Goal: Check status: Check status

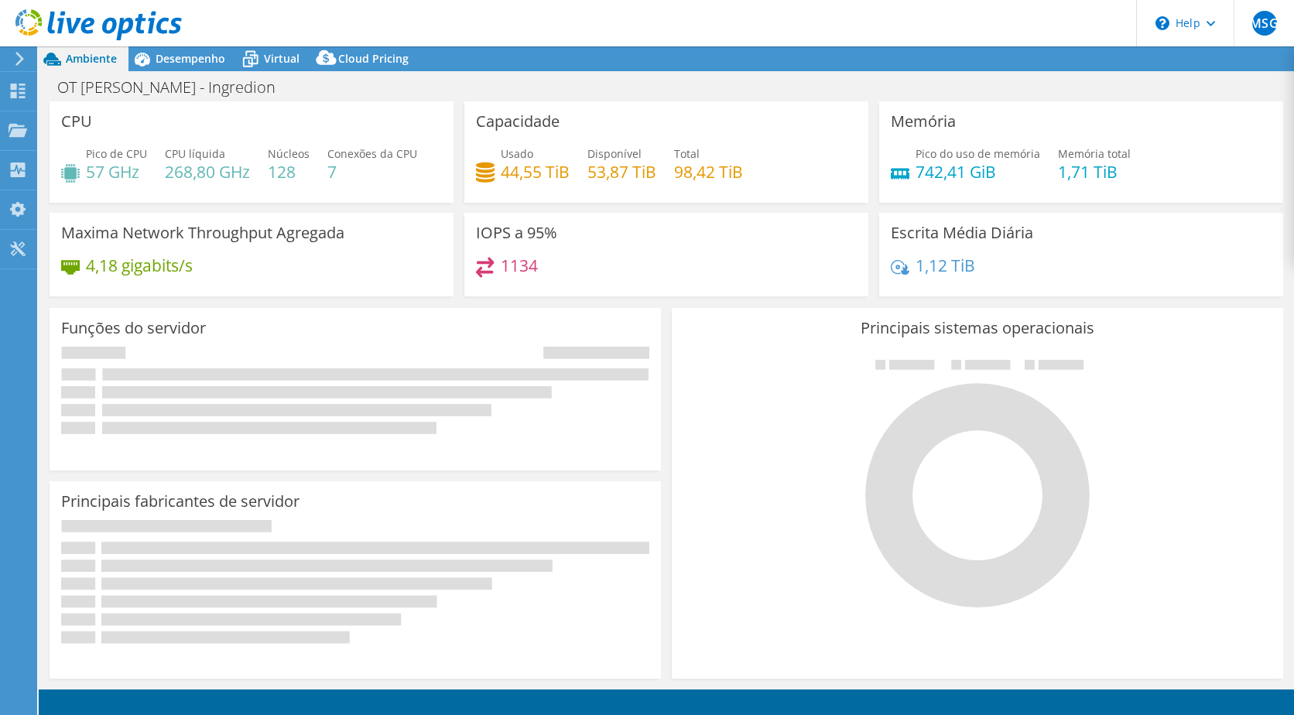
select select "SouthAmerica"
select select "BRL"
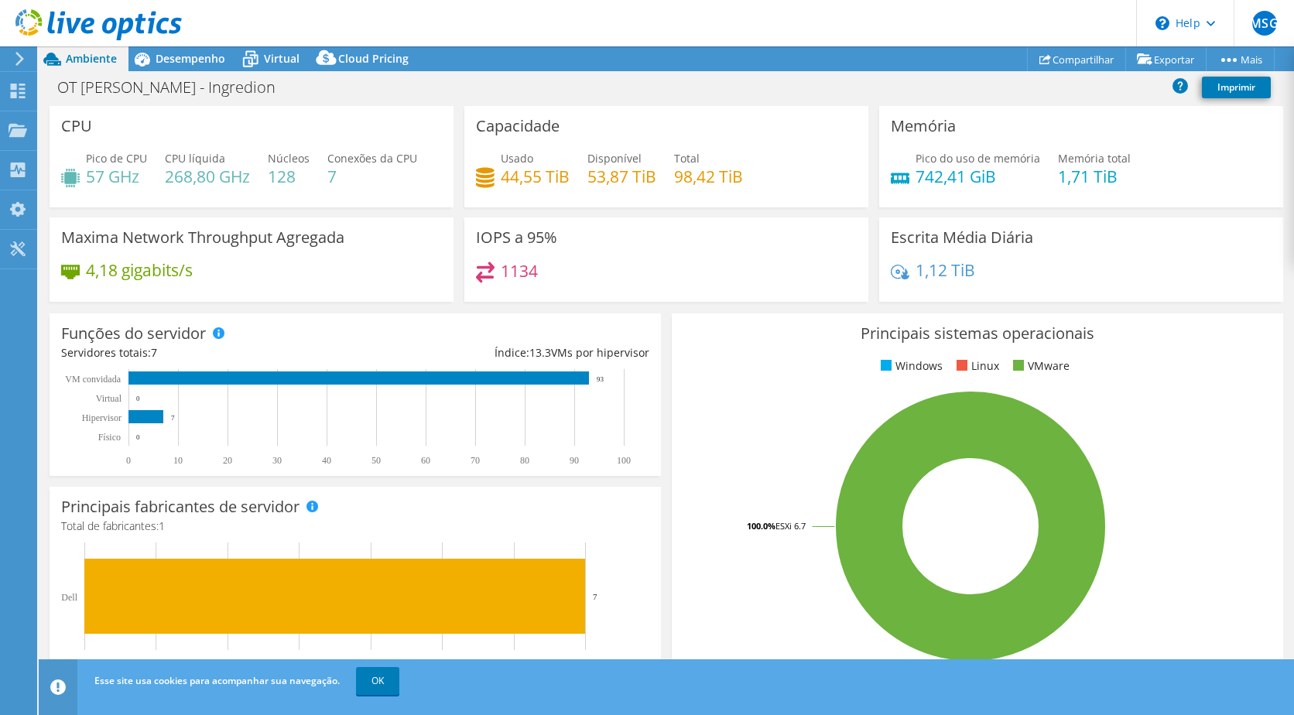
click at [24, 61] on icon at bounding box center [20, 59] width 12 height 14
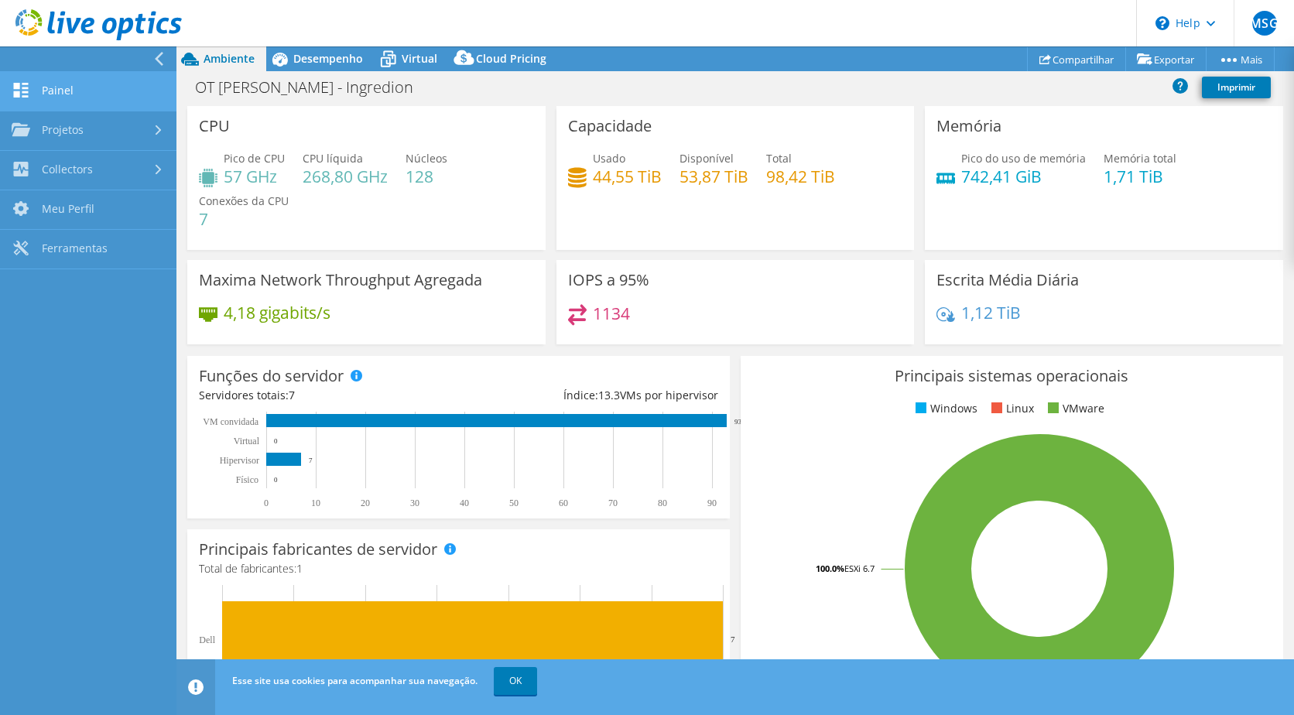
click at [71, 100] on link "Painel" at bounding box center [88, 91] width 177 height 39
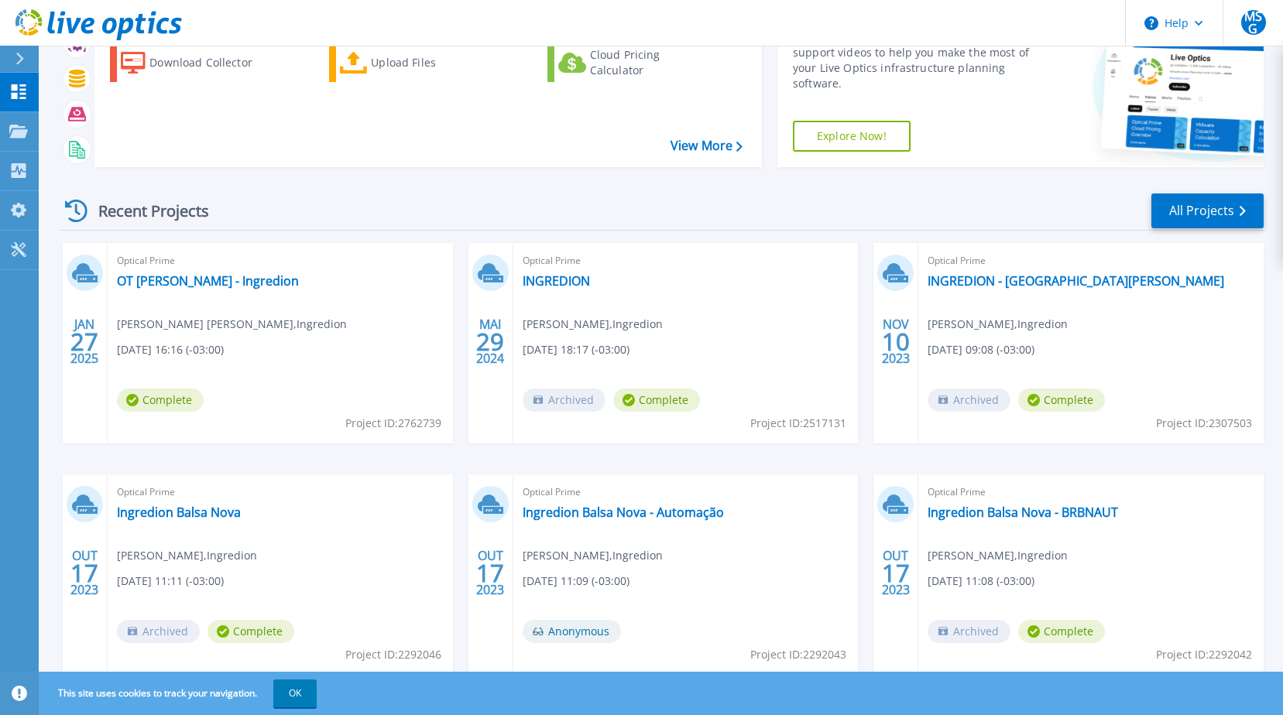
scroll to position [97, 0]
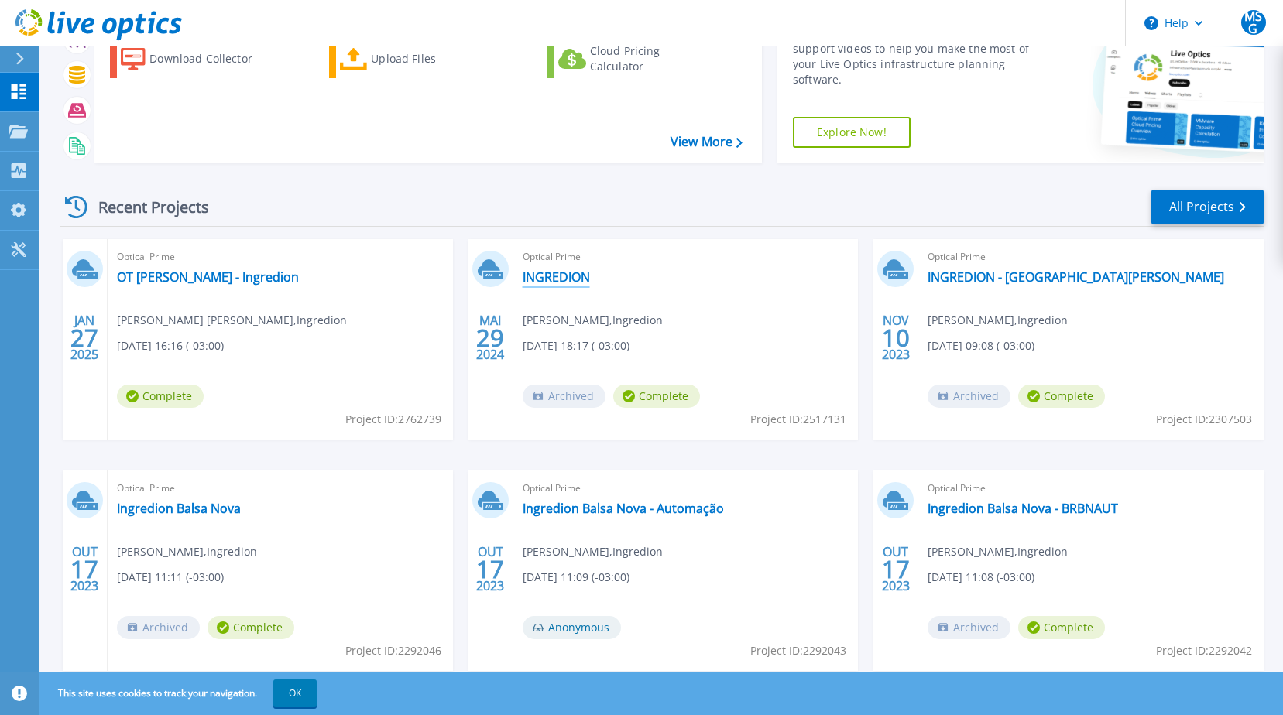
click at [562, 276] on link "INGREDION" at bounding box center [556, 276] width 67 height 15
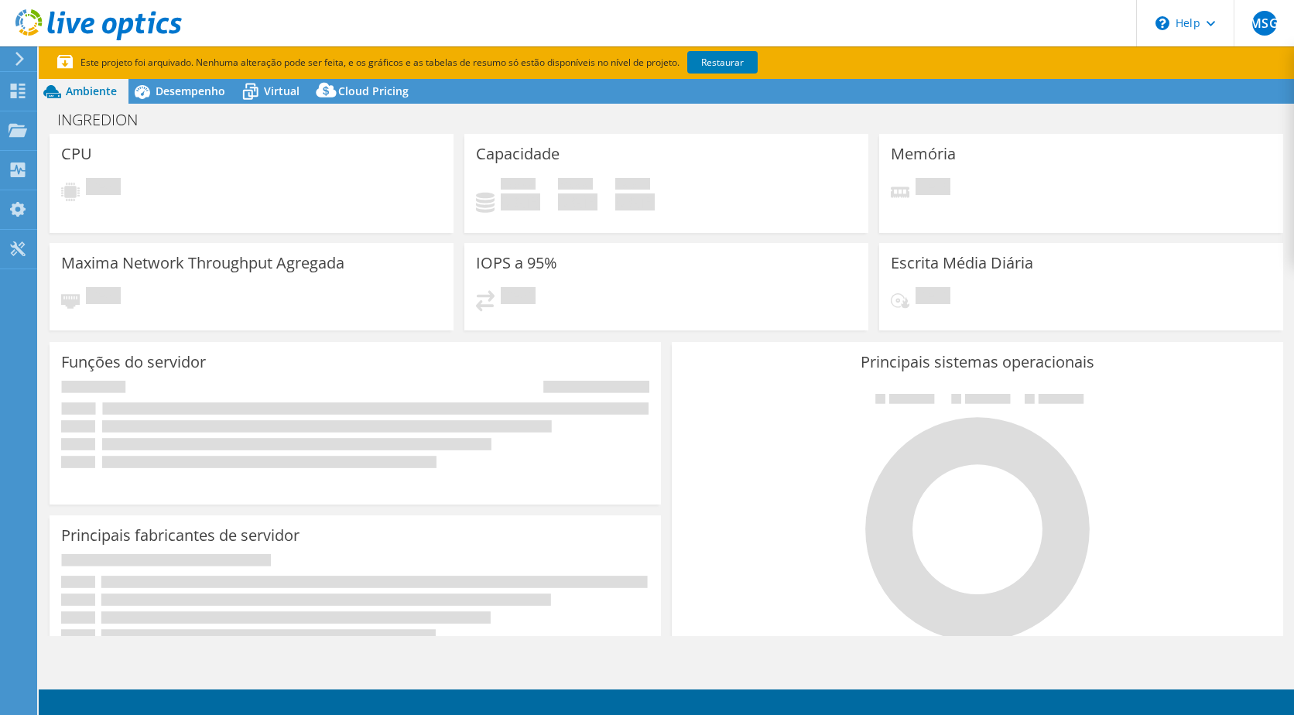
select select "USD"
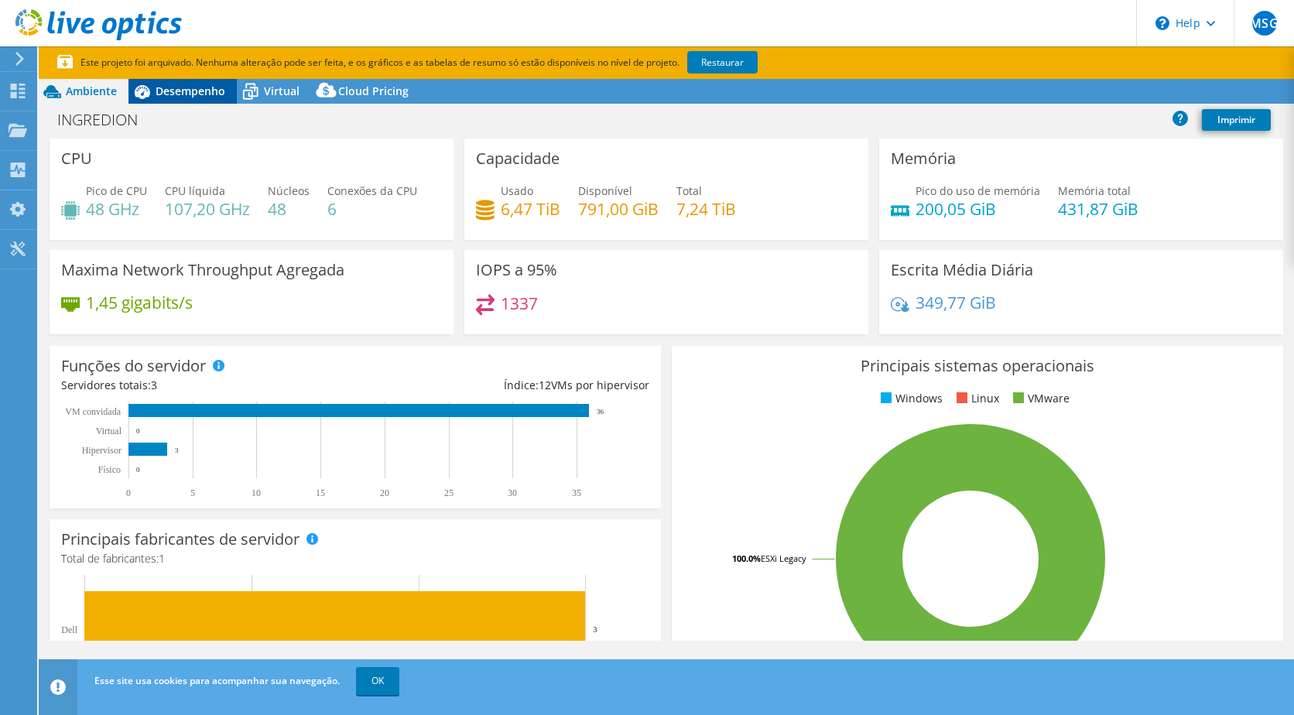
click at [201, 91] on span "Desempenho" at bounding box center [191, 91] width 70 height 15
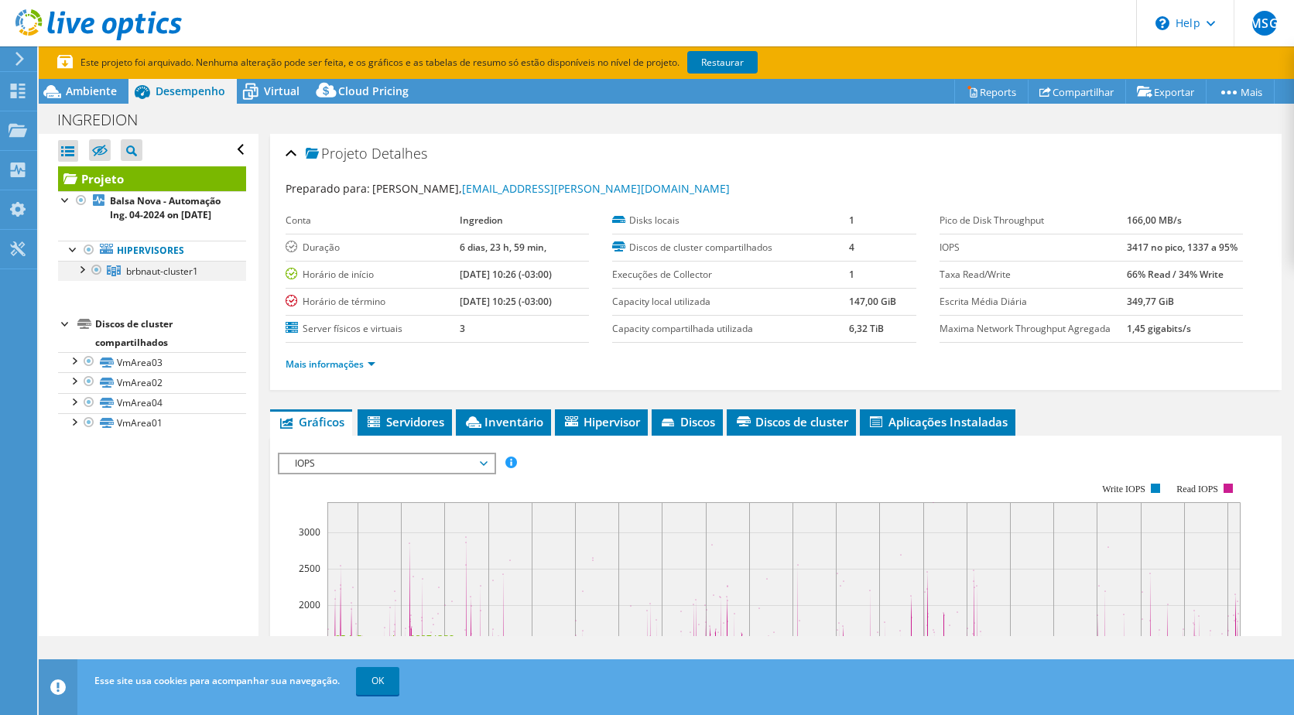
click at [96, 279] on div at bounding box center [96, 270] width 15 height 19
click at [84, 276] on div at bounding box center [81, 268] width 15 height 15
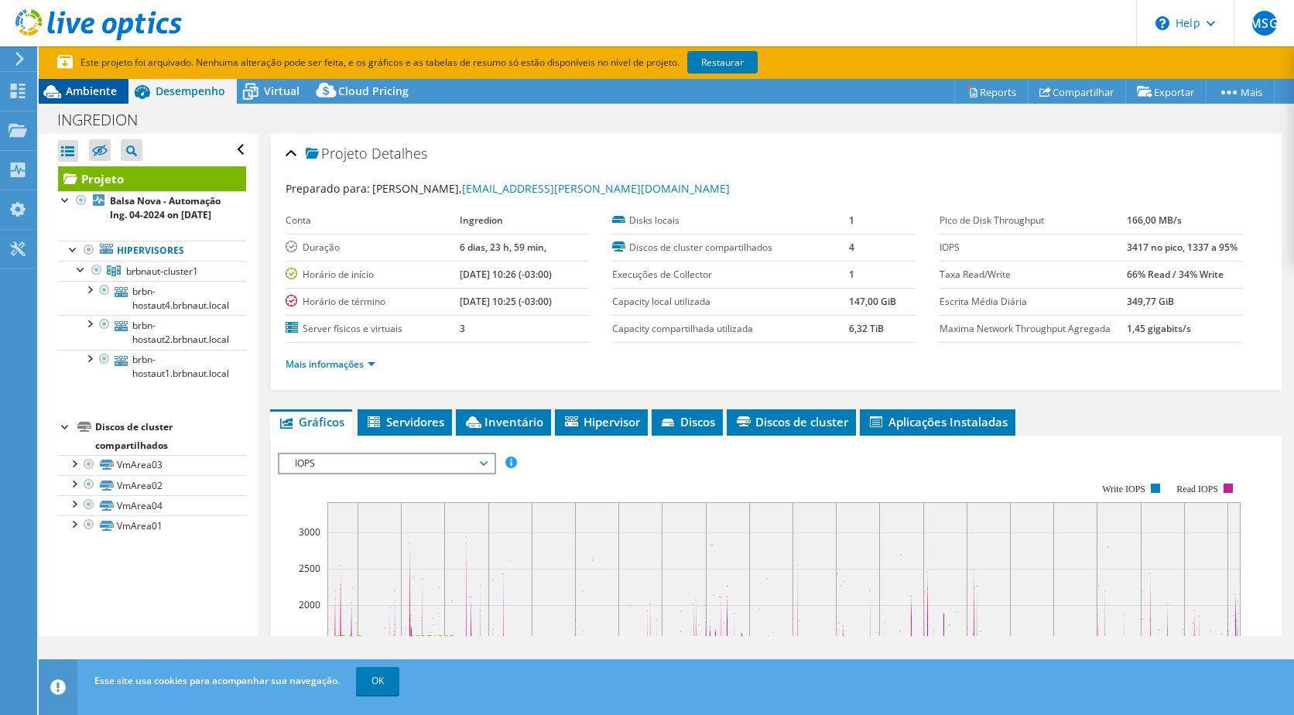
click at [117, 91] on div "Ambiente" at bounding box center [84, 91] width 90 height 25
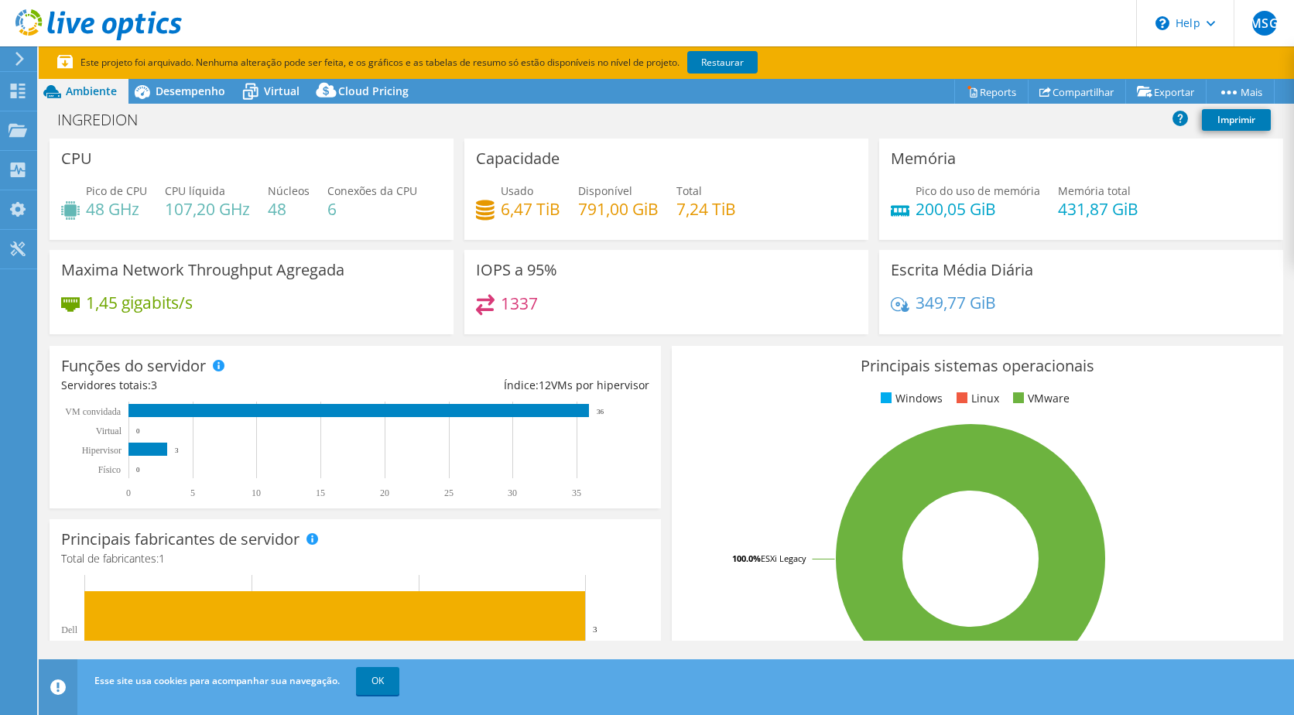
click at [19, 59] on icon at bounding box center [20, 59] width 12 height 14
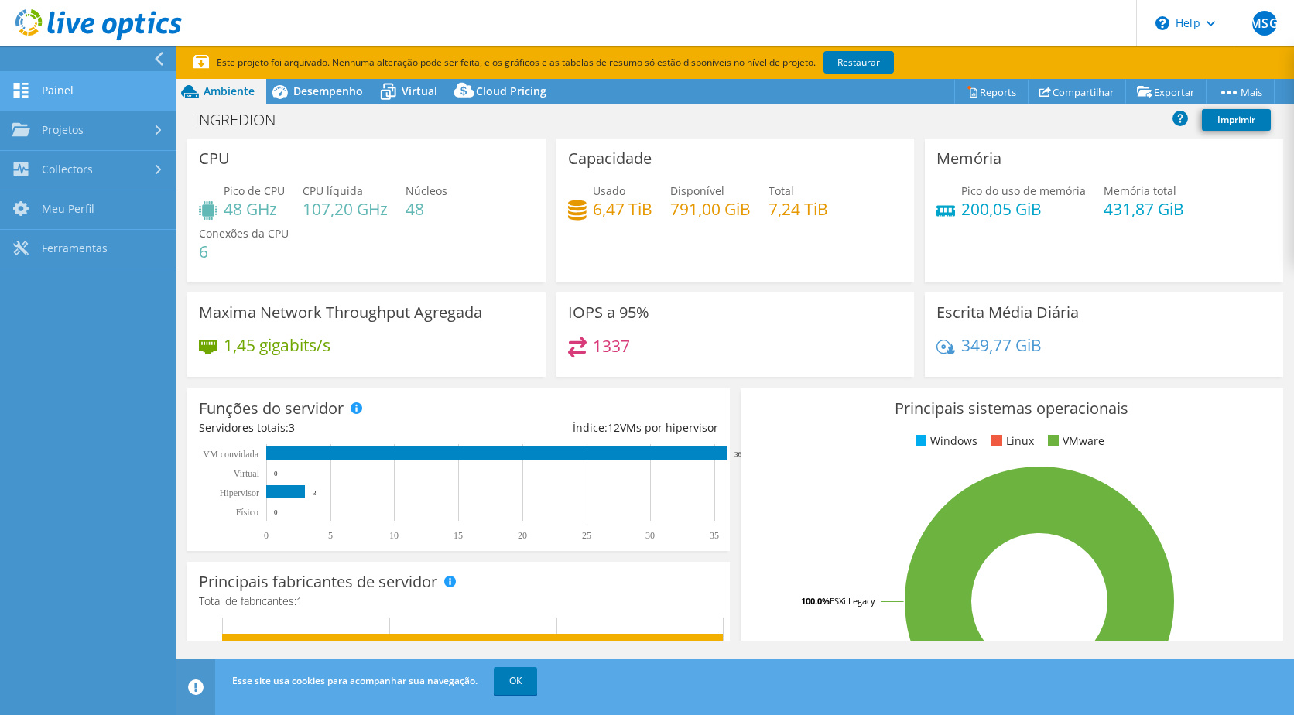
click at [111, 101] on link "Painel" at bounding box center [88, 91] width 177 height 39
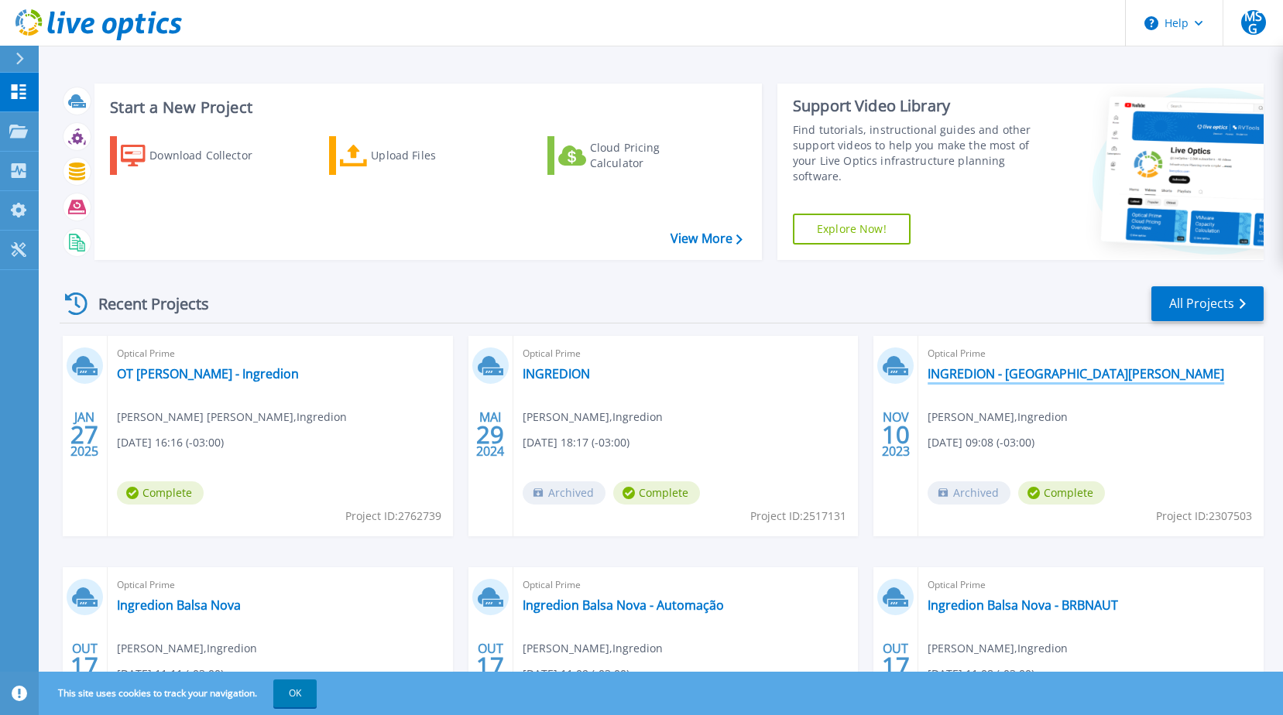
click at [1058, 372] on link "INGREDION - Cabo de Santo Agostinho" at bounding box center [1075, 373] width 297 height 15
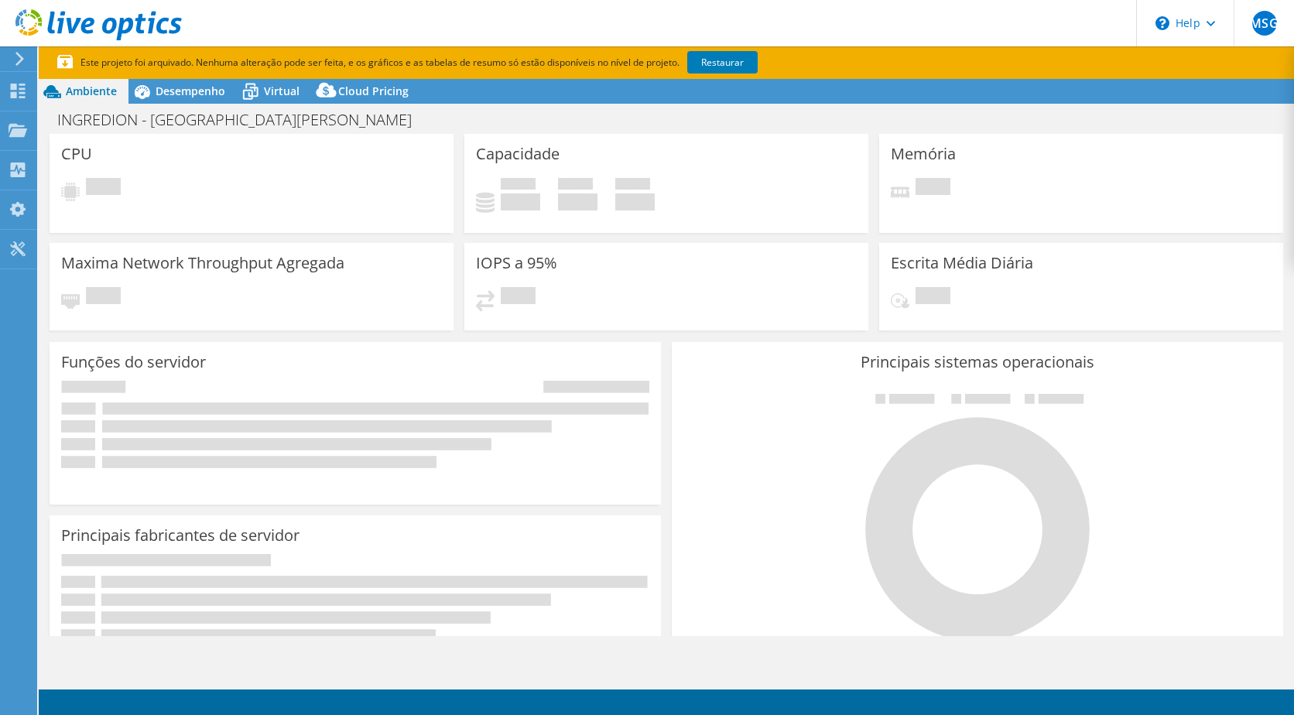
select select "USD"
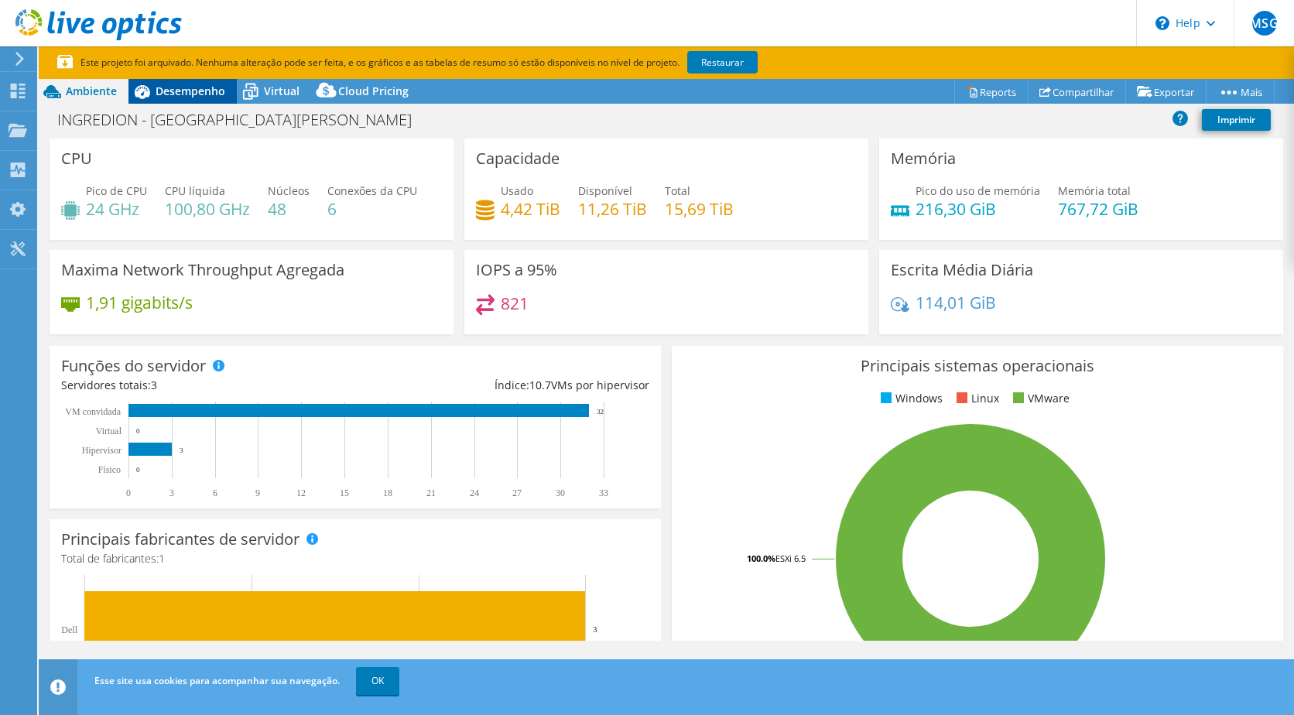
click at [196, 95] on span "Desempenho" at bounding box center [191, 91] width 70 height 15
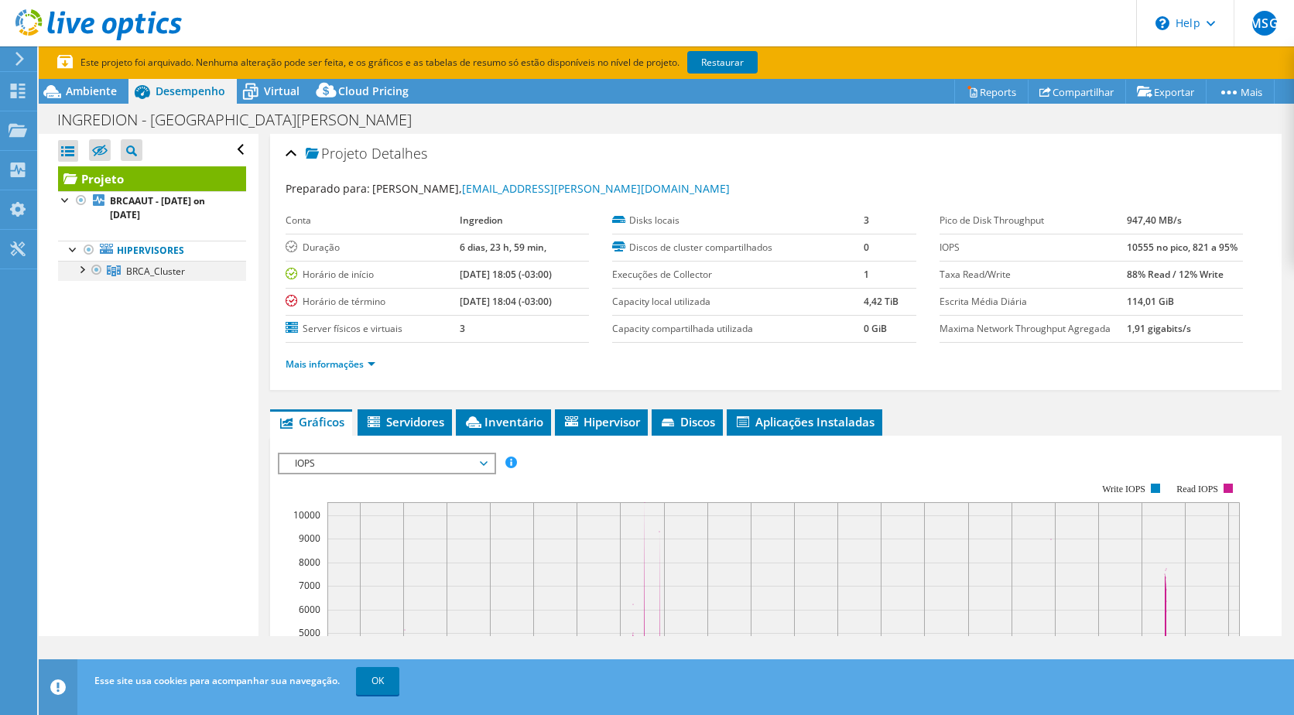
click at [86, 267] on div at bounding box center [81, 268] width 15 height 15
click at [91, 293] on div at bounding box center [88, 288] width 15 height 15
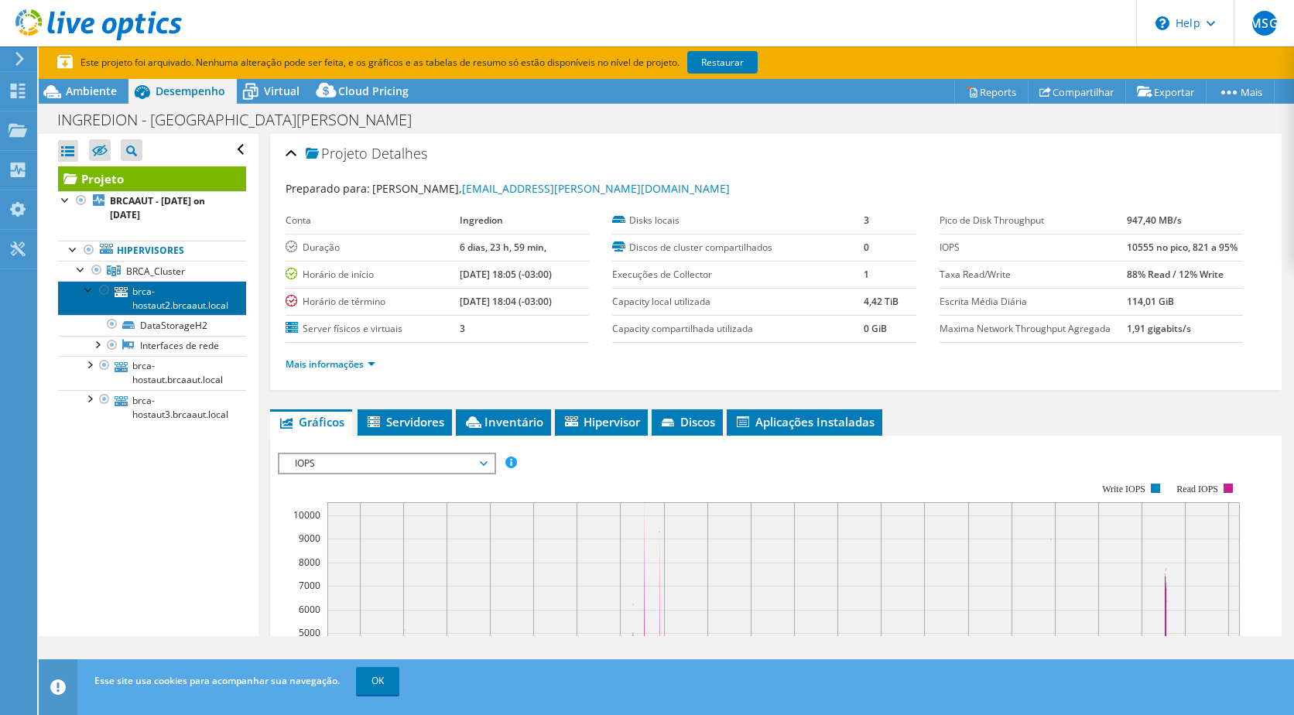
click at [180, 299] on link "brca-hostaut2.brcaaut.local" at bounding box center [152, 298] width 188 height 34
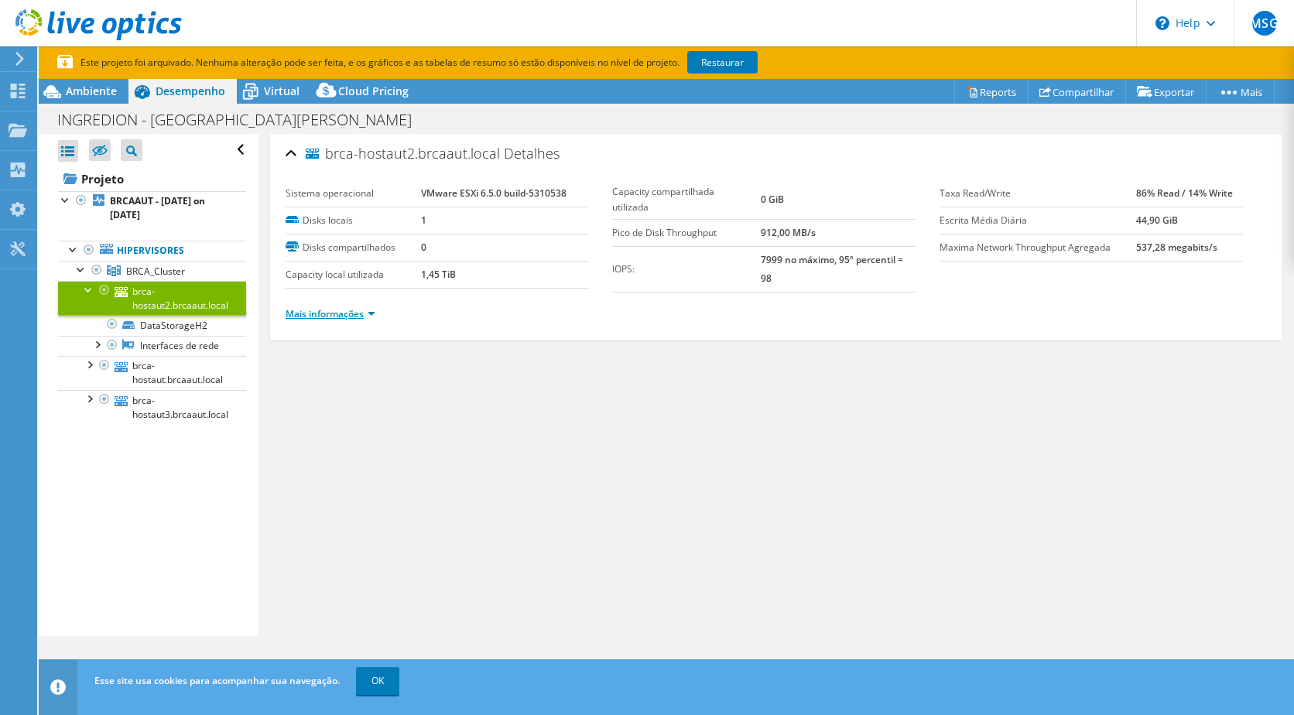
click at [365, 307] on link "Mais informações" at bounding box center [331, 313] width 90 height 13
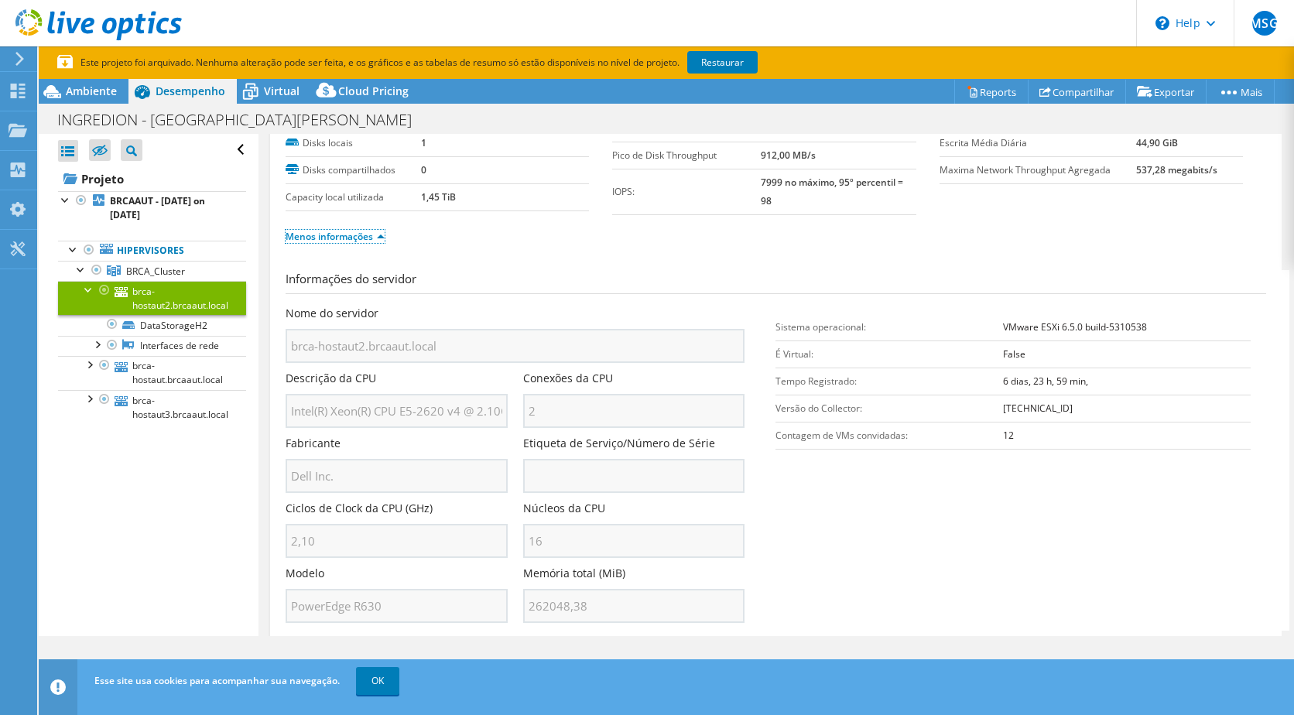
scroll to position [135, 0]
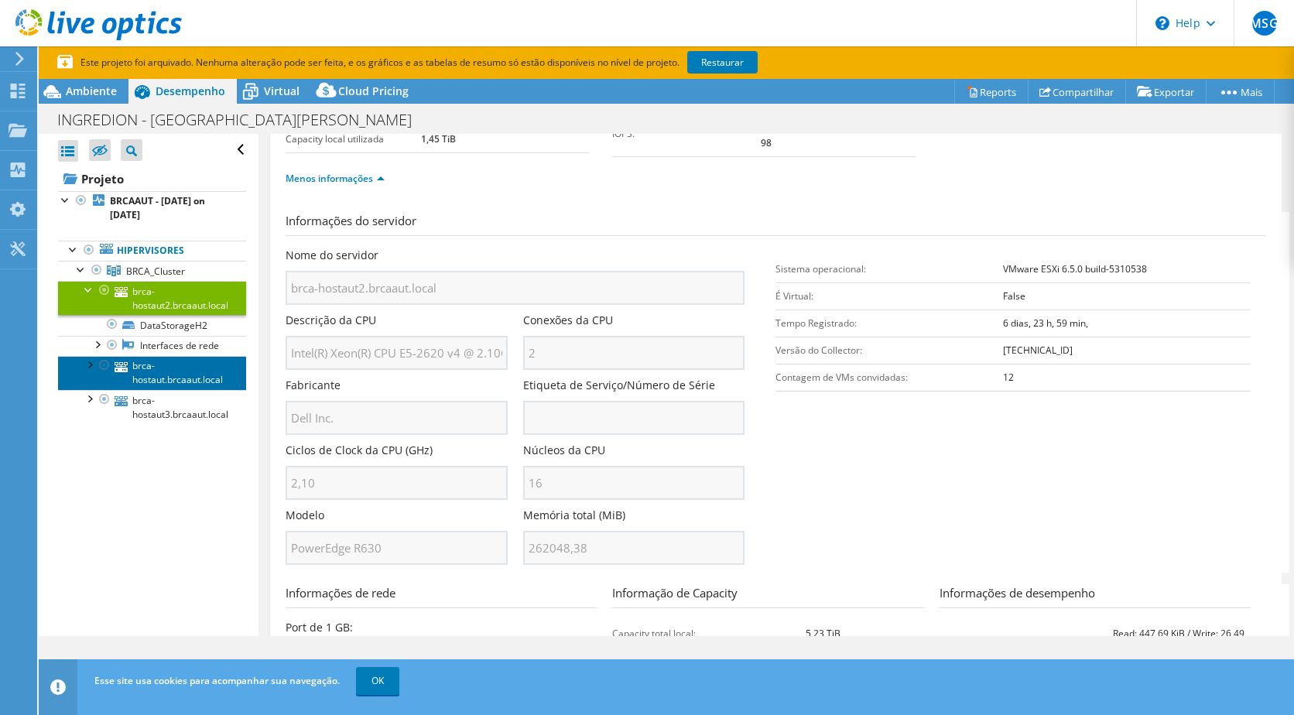
click at [164, 390] on link "brca-hostaut.brcaaut.local" at bounding box center [152, 373] width 188 height 34
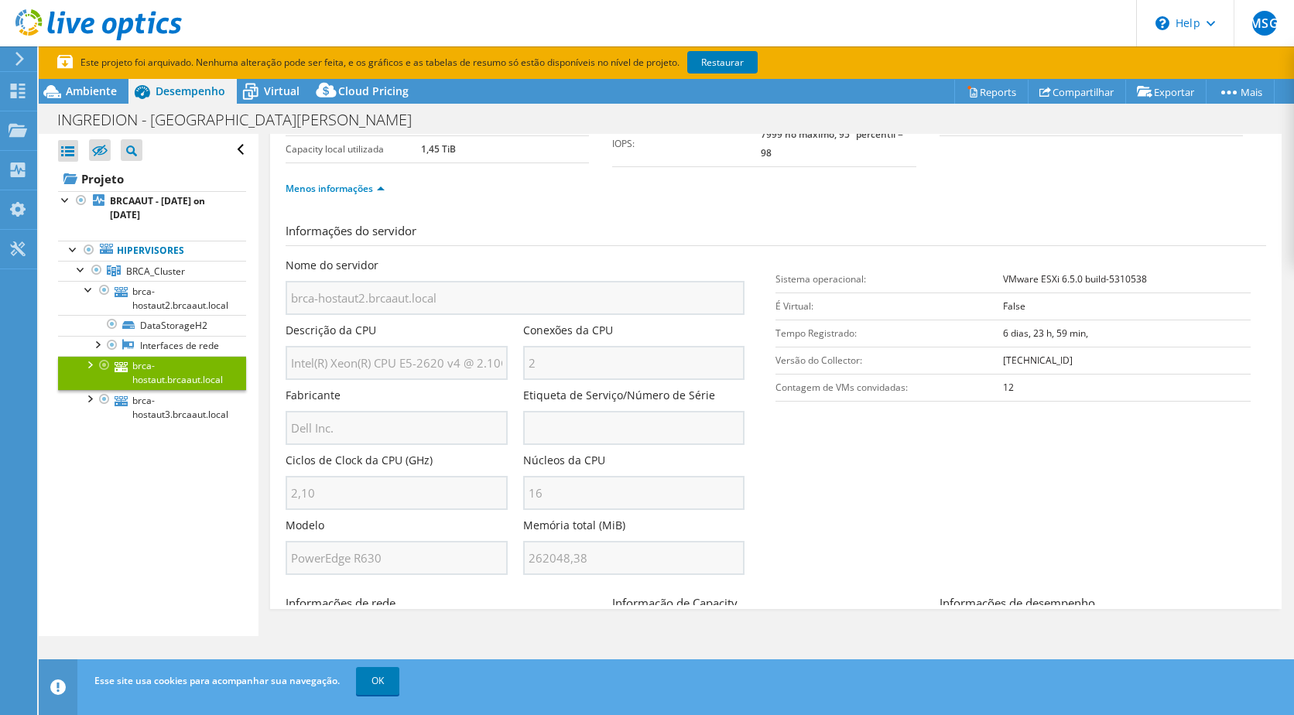
scroll to position [0, 0]
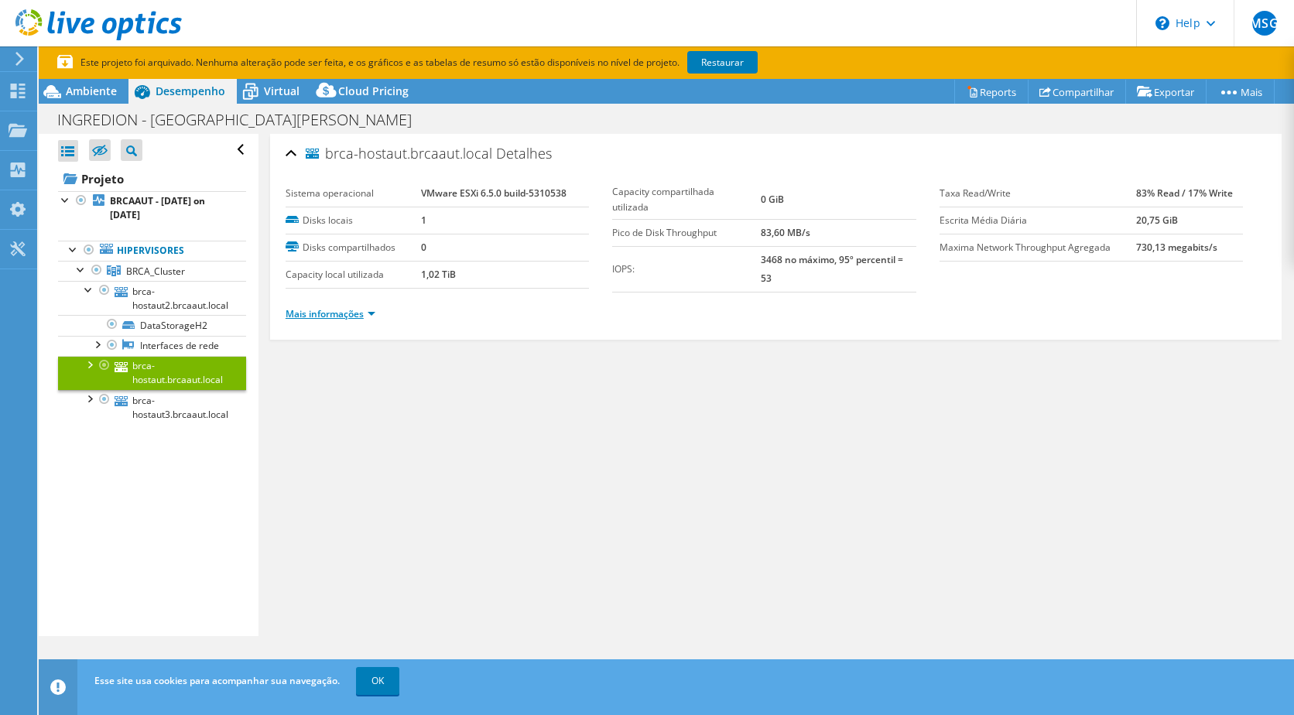
click at [365, 309] on link "Mais informações" at bounding box center [331, 313] width 90 height 13
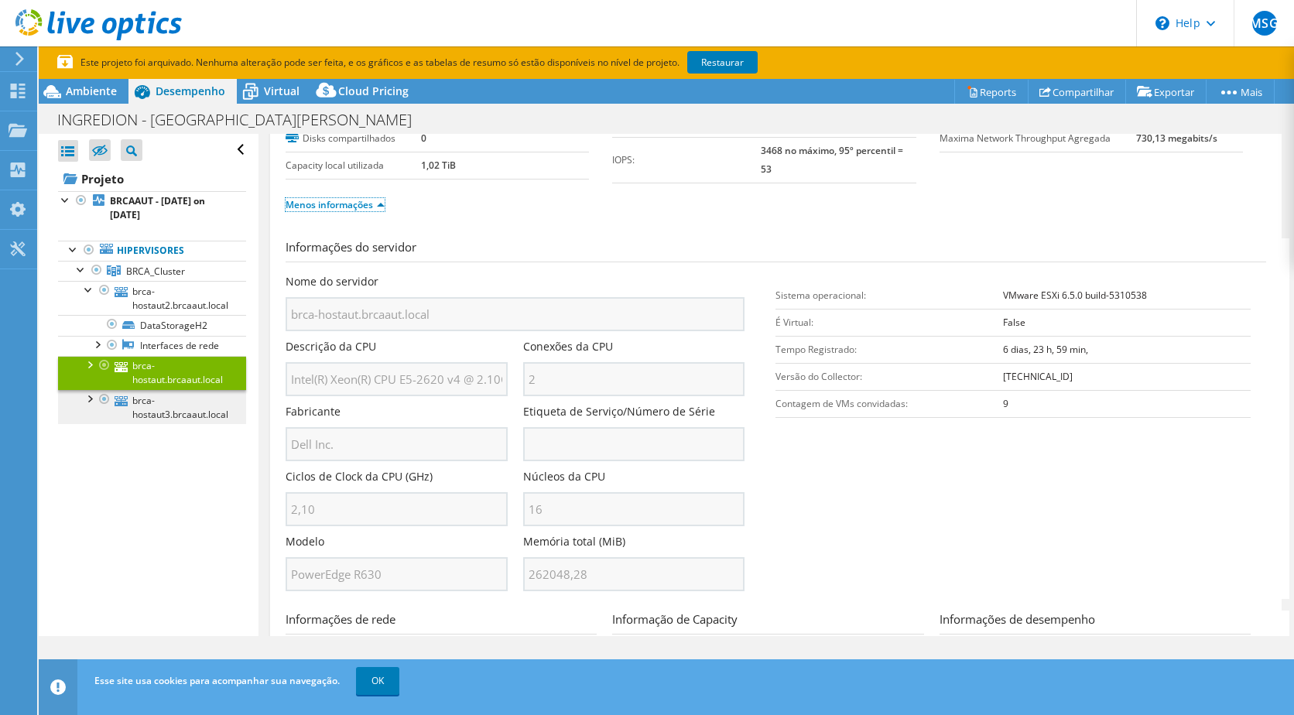
scroll to position [116, 0]
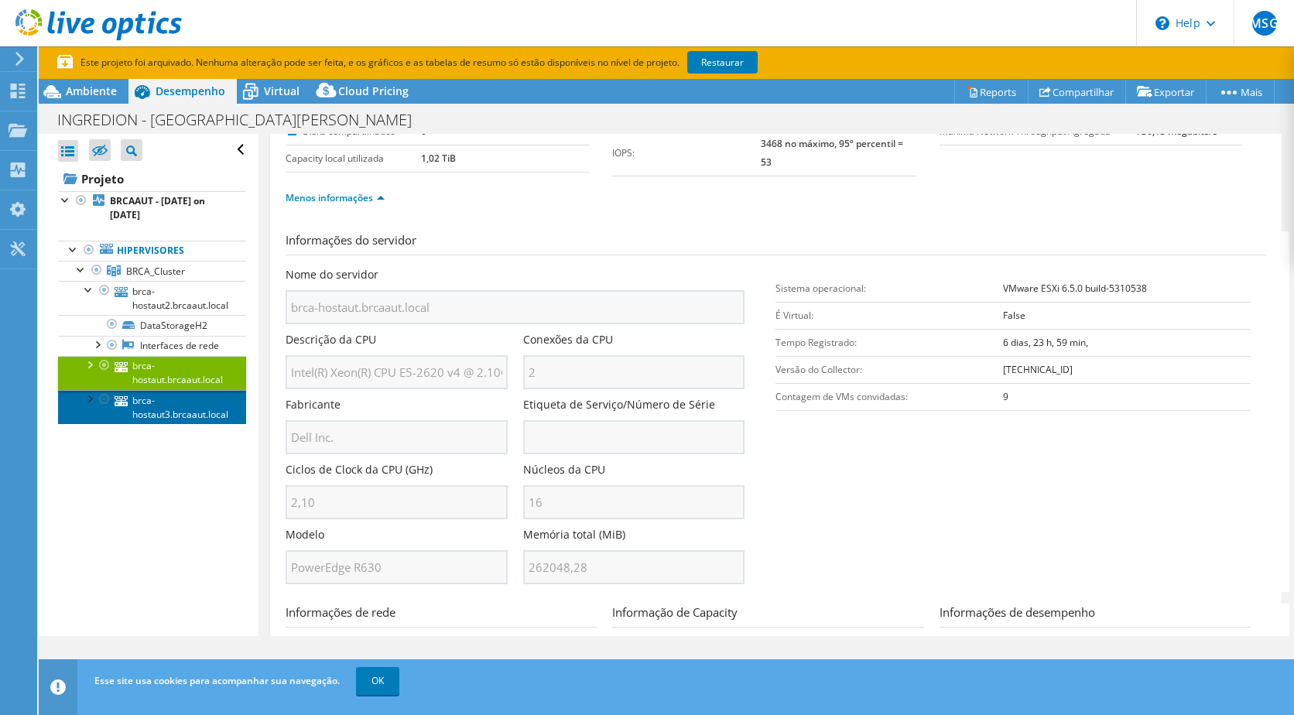
click at [173, 423] on link "brca-hostaut3.brcaaut.local" at bounding box center [152, 407] width 188 height 34
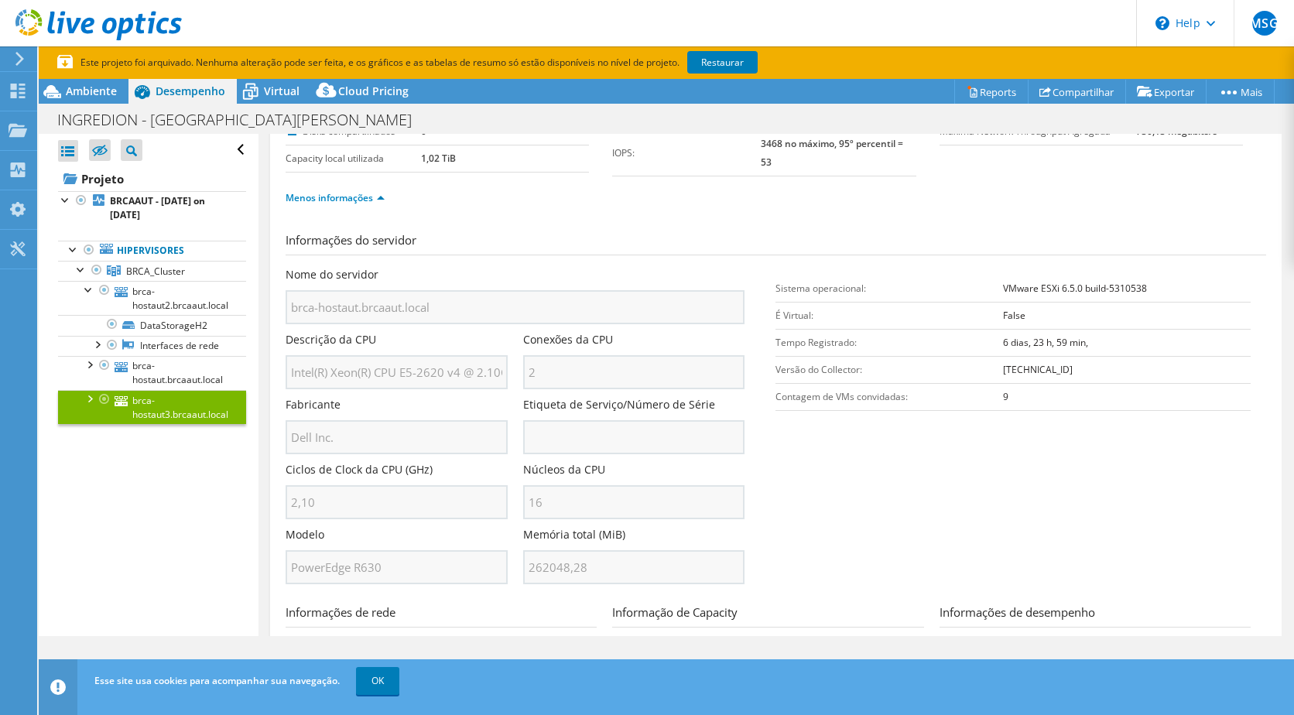
scroll to position [0, 0]
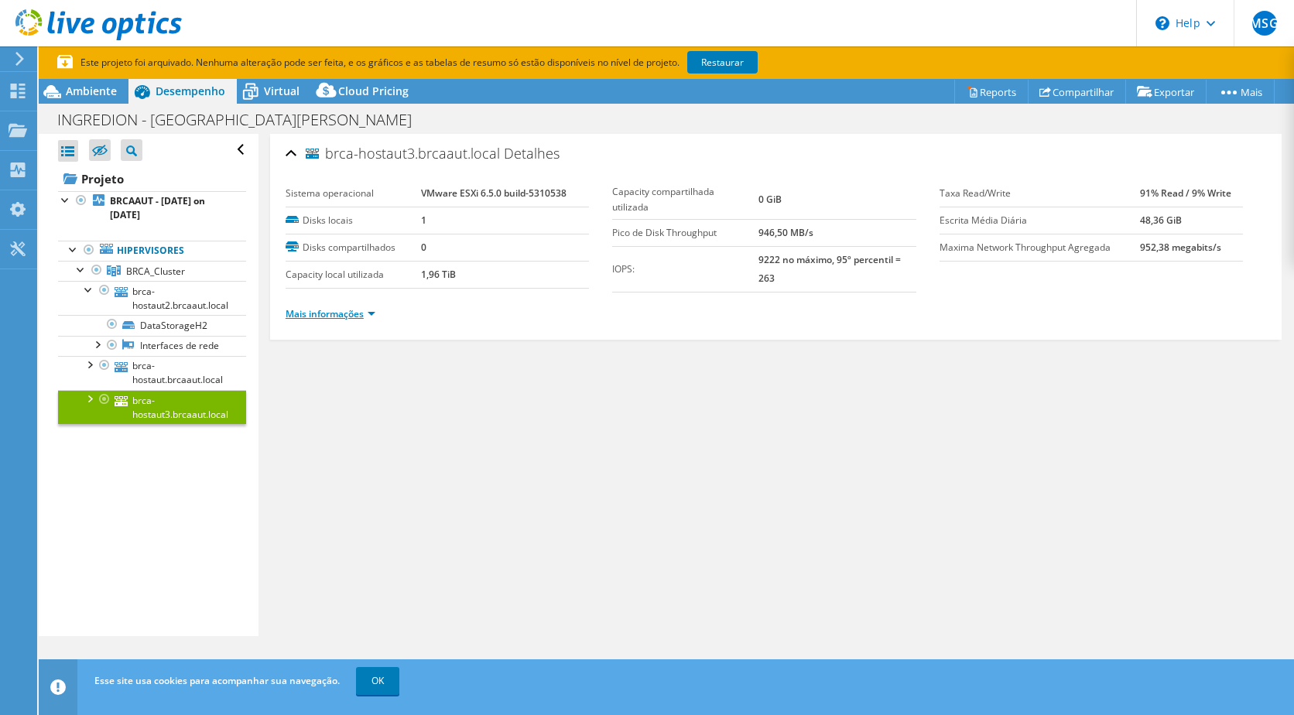
click at [364, 311] on link "Mais informações" at bounding box center [331, 313] width 90 height 13
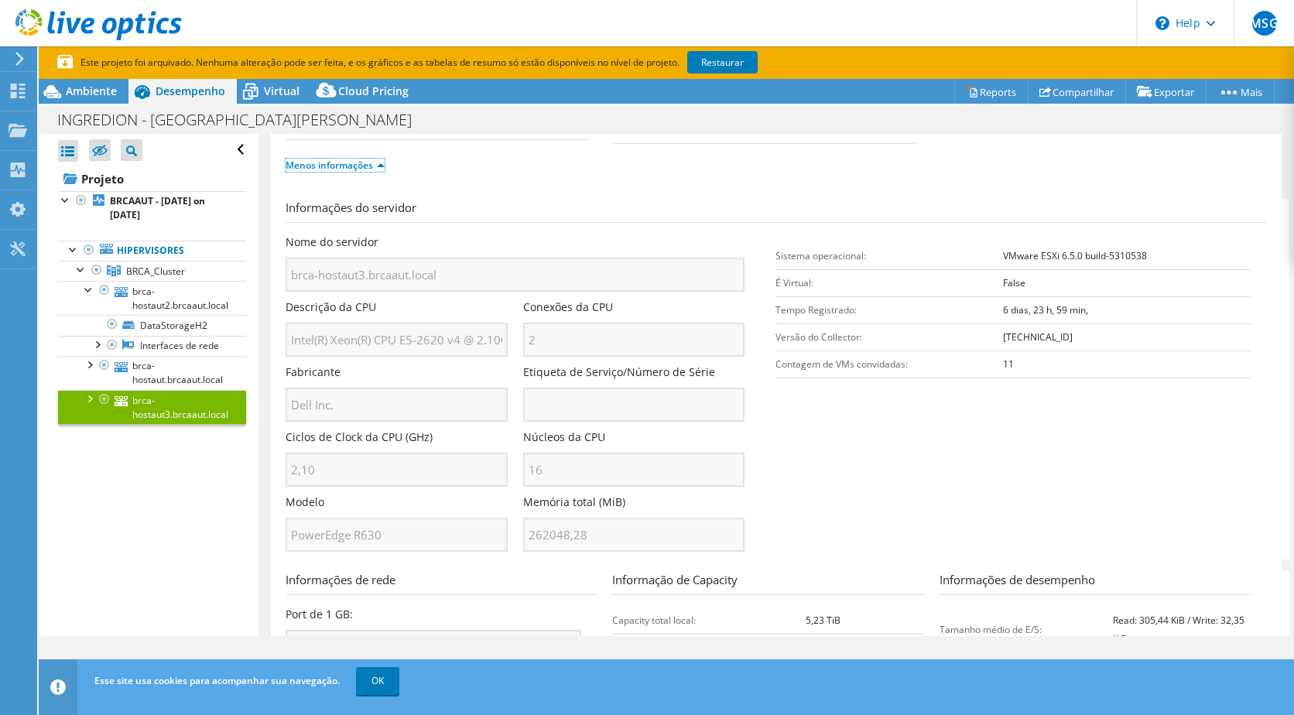
scroll to position [155, 0]
